Goal: Find contact information: Obtain details needed to contact an individual or organization

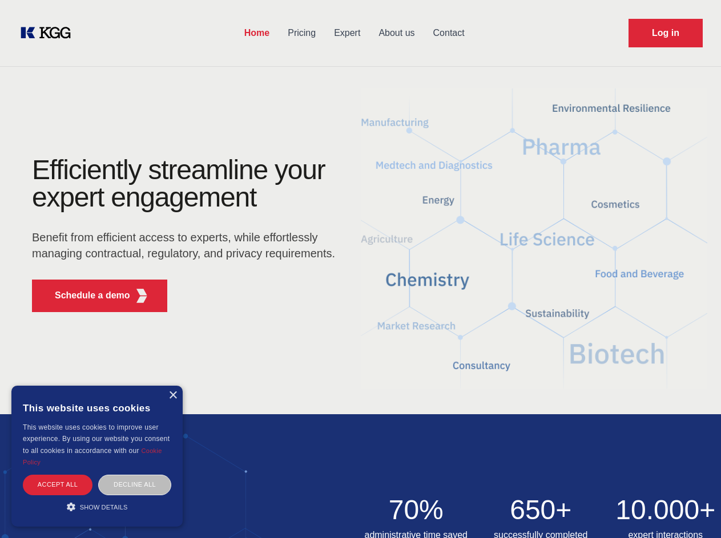
click at [360, 269] on div "Efficiently streamline your expert engagement Benefit from efficient access to …" at bounding box center [187, 238] width 347 height 165
click at [86, 296] on p "Schedule a demo" at bounding box center [92, 296] width 75 height 14
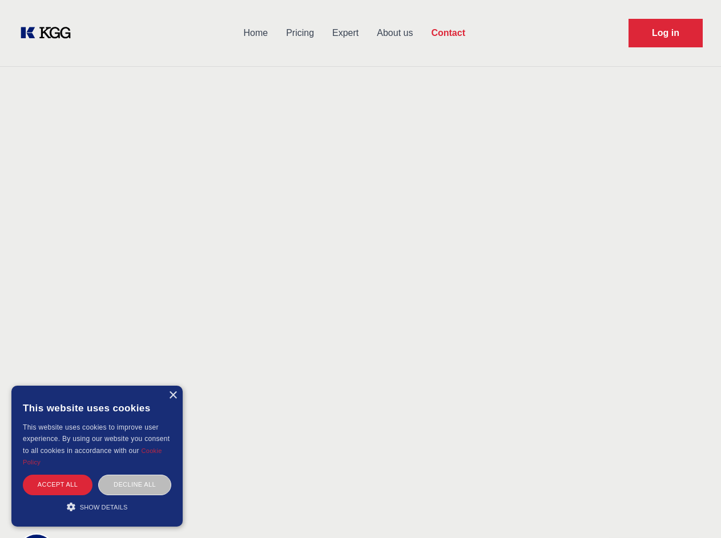
click at [172, 396] on div "× This website uses cookies This website uses cookies to improve user experienc…" at bounding box center [96, 456] width 171 height 141
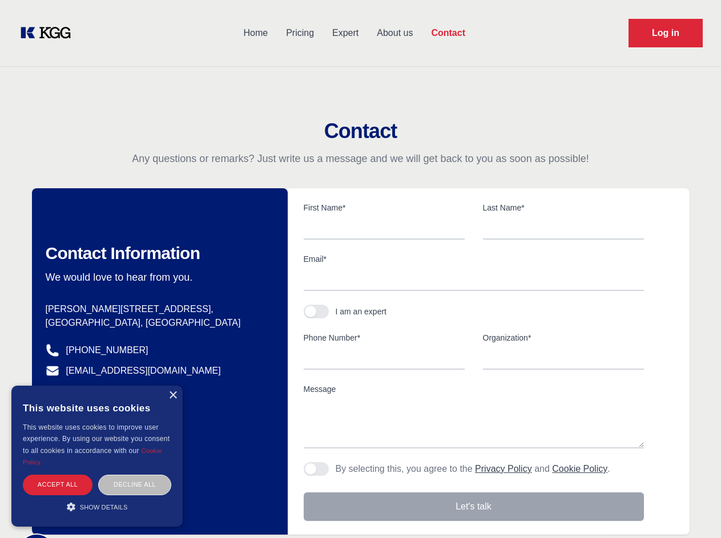
click at [58, 485] on div "Accept all" at bounding box center [58, 485] width 70 height 20
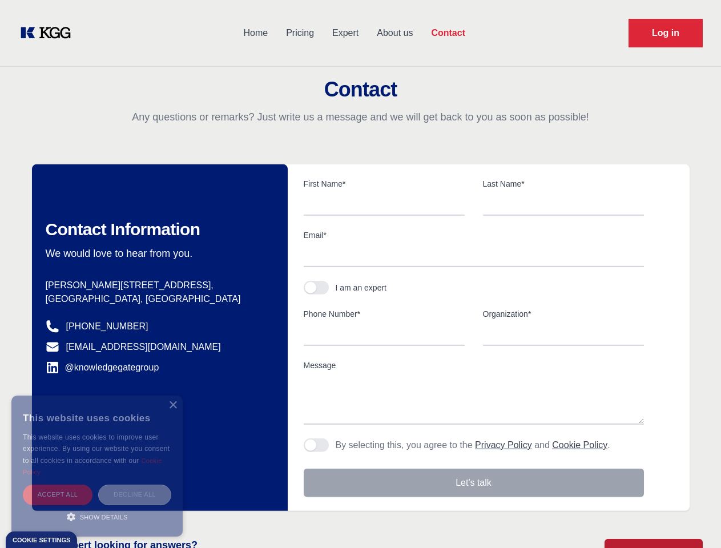
click at [135, 485] on div "Decline all" at bounding box center [134, 495] width 73 height 20
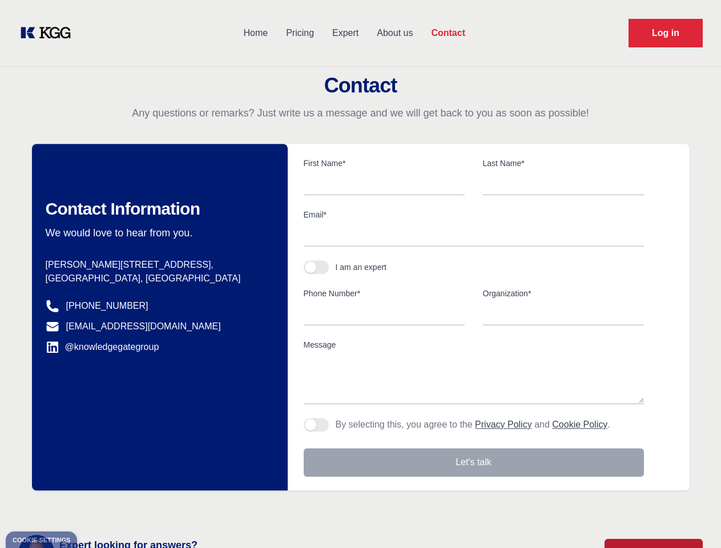
click at [97, 507] on main "Contact Any questions or remarks? Just write us a message and we will get back …" at bounding box center [360, 297] width 721 height 594
